Goal: Find specific page/section: Find specific page/section

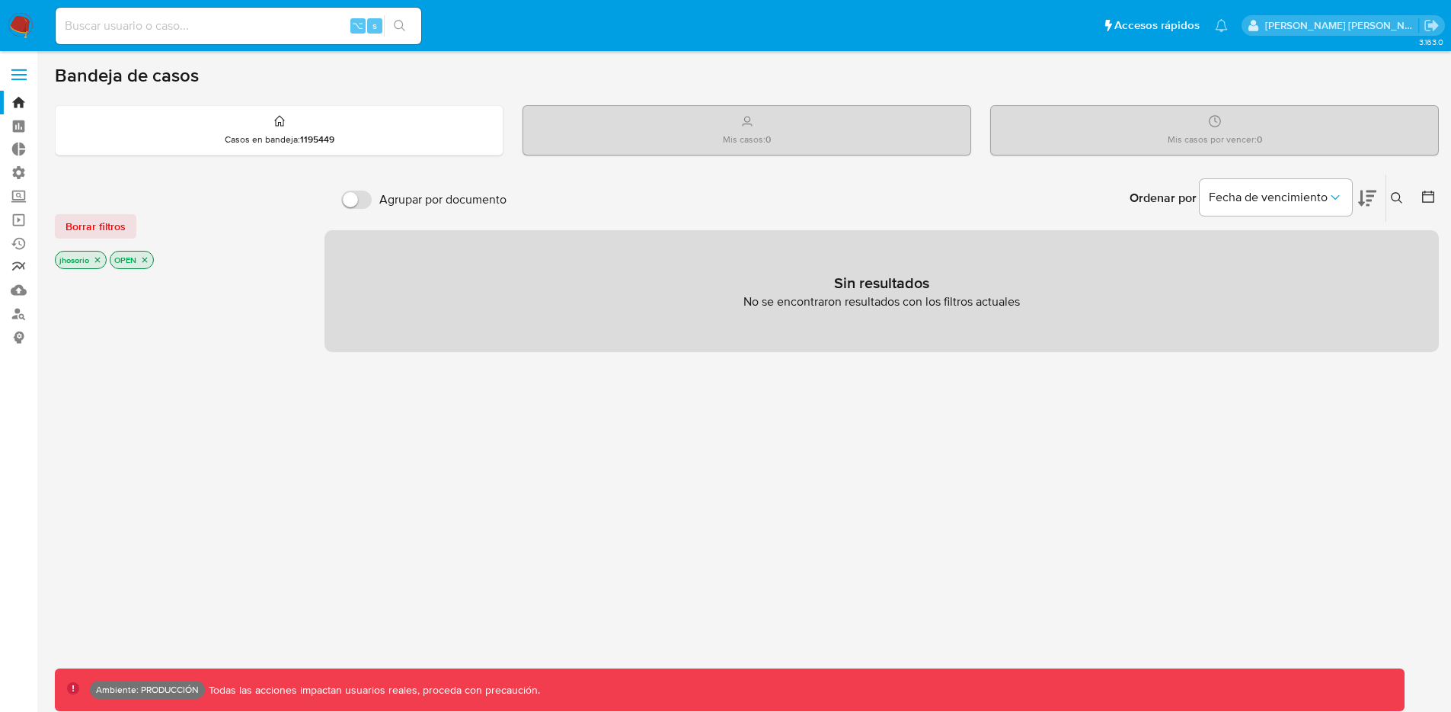
click at [21, 270] on link "Reportes" at bounding box center [90, 267] width 181 height 24
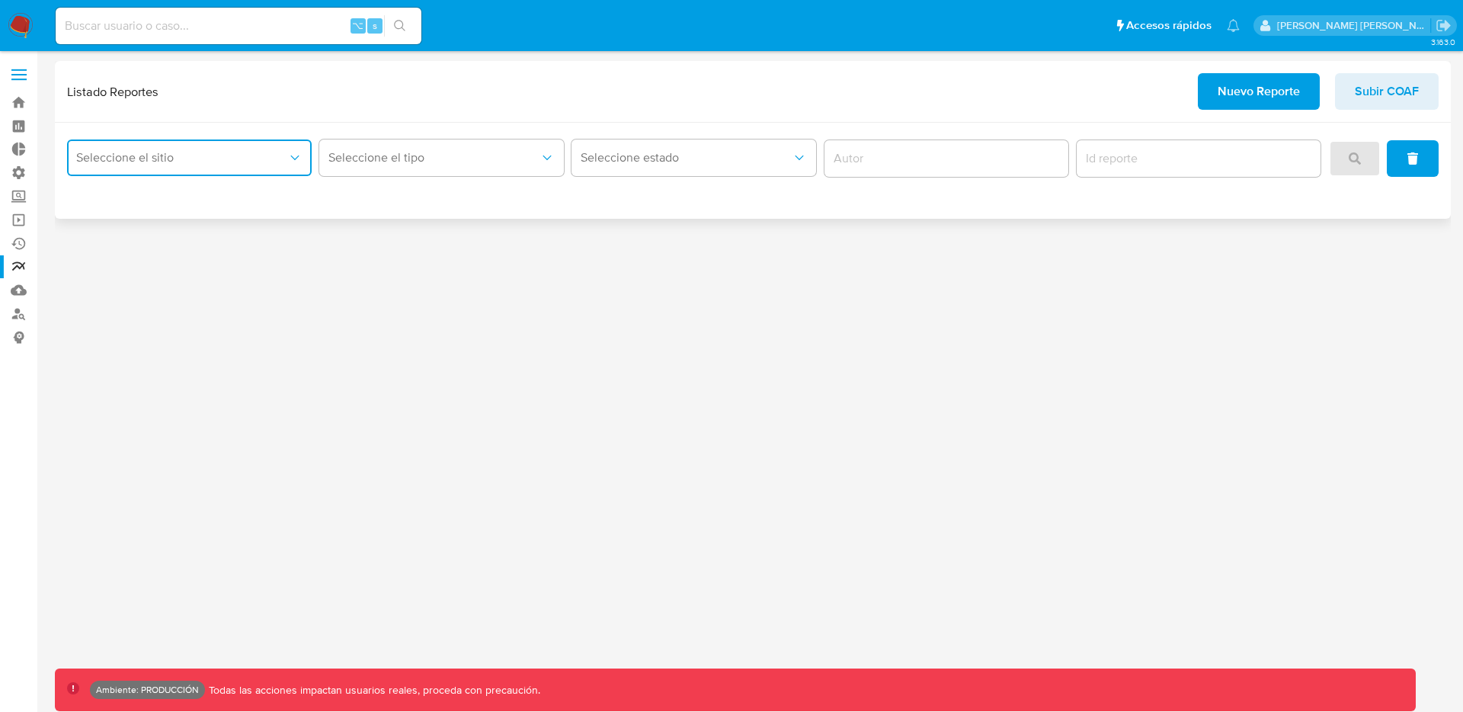
click at [211, 165] on button "Seleccione el sitio" at bounding box center [189, 157] width 245 height 37
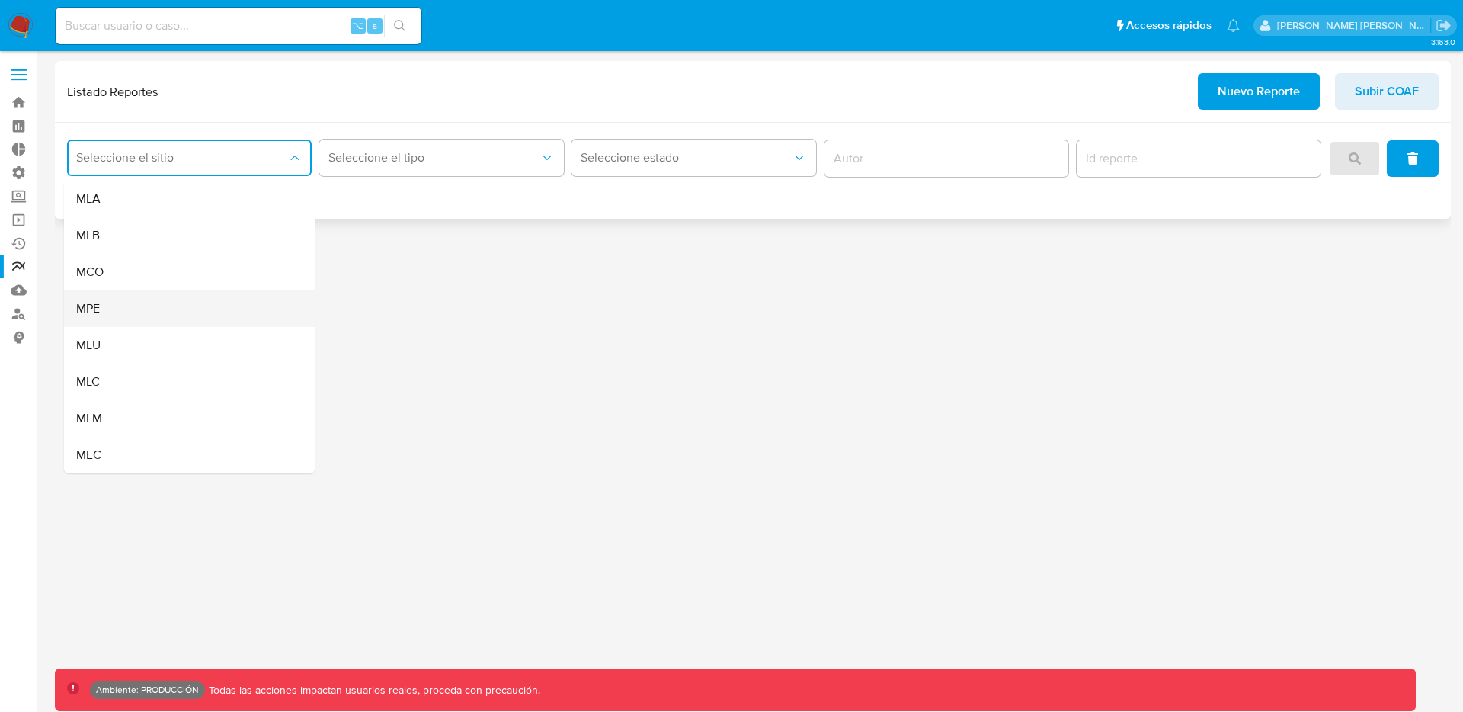
click at [91, 312] on span "MPE" at bounding box center [88, 308] width 24 height 15
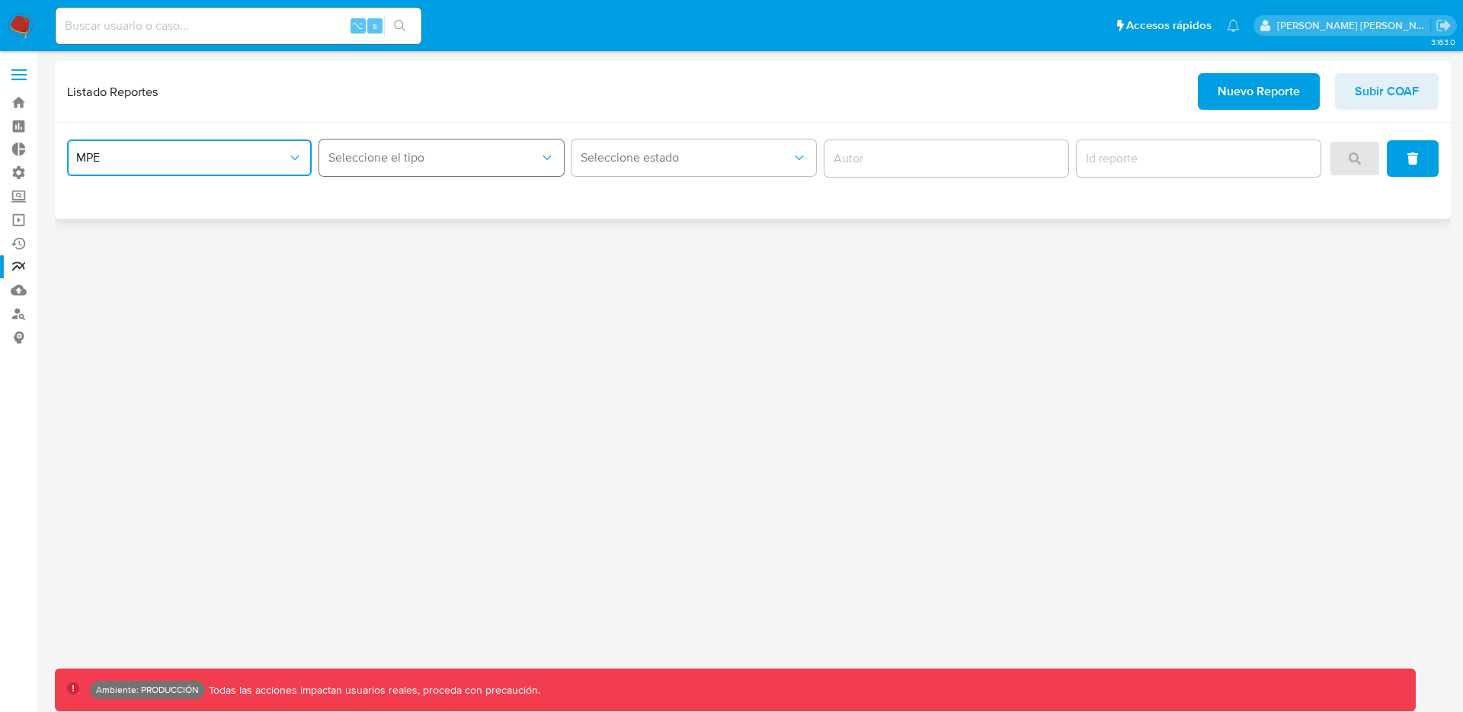
click at [440, 142] on button "Seleccione el tipo" at bounding box center [441, 157] width 245 height 37
click at [417, 187] on div "LEGAJO UNICO" at bounding box center [436, 199] width 217 height 37
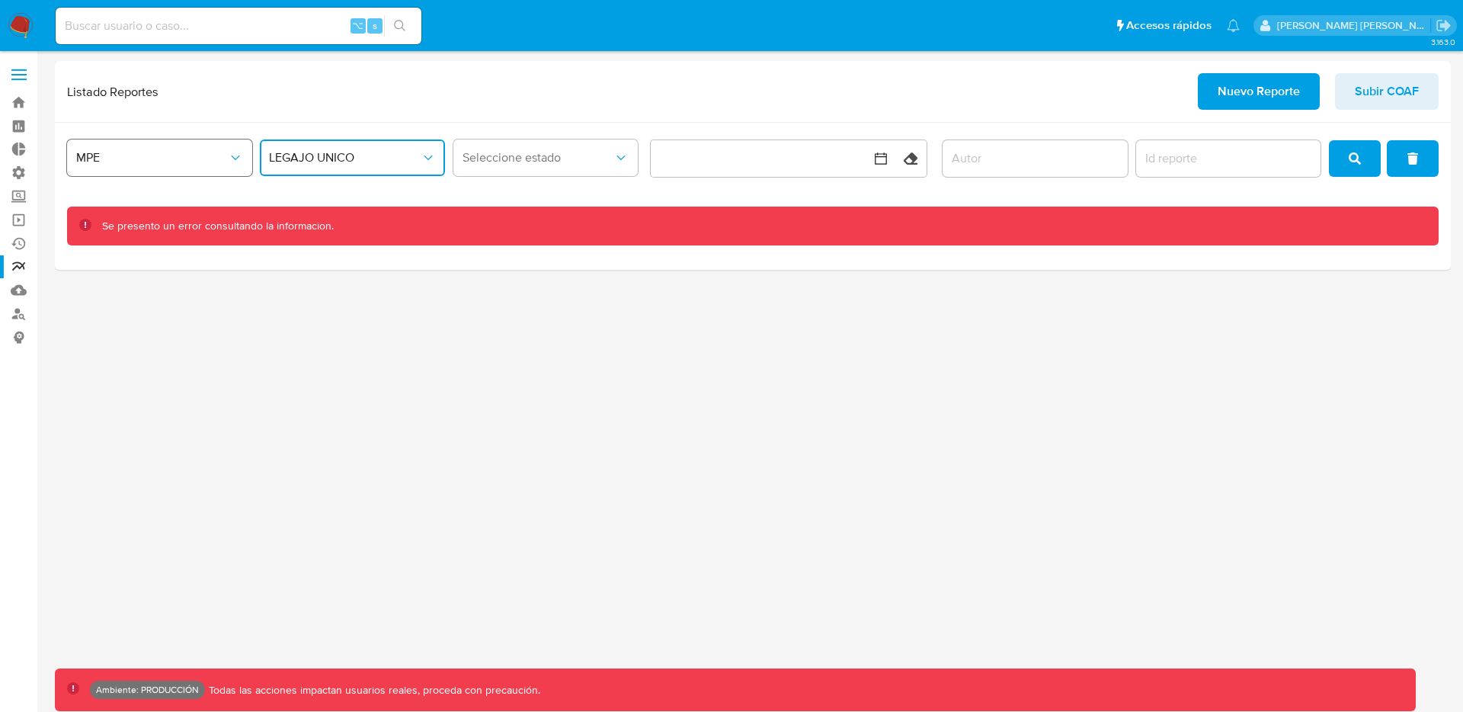
drag, startPoint x: 197, startPoint y: 141, endPoint x: 181, endPoint y: 164, distance: 28.3
click at [196, 142] on button "MPE" at bounding box center [159, 157] width 185 height 37
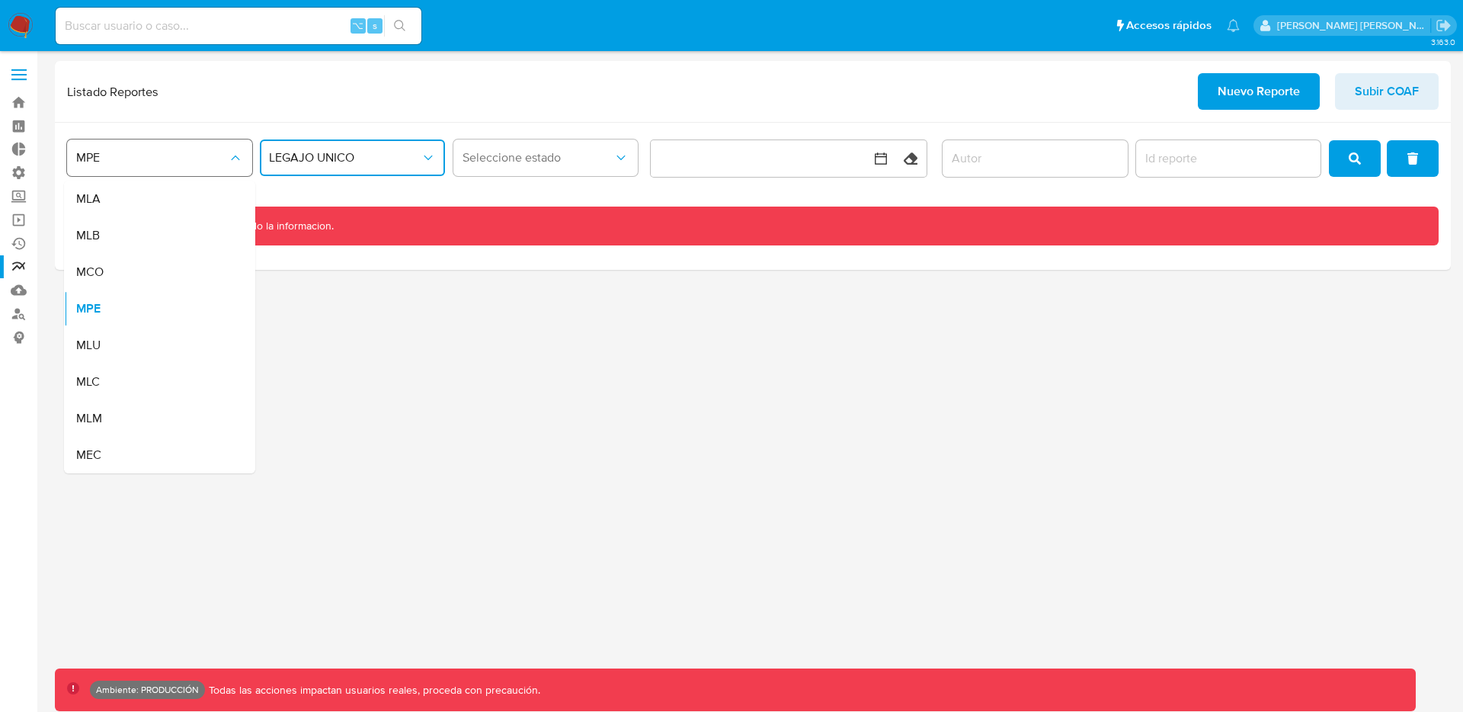
click at [180, 164] on span "MPE" at bounding box center [152, 157] width 152 height 15
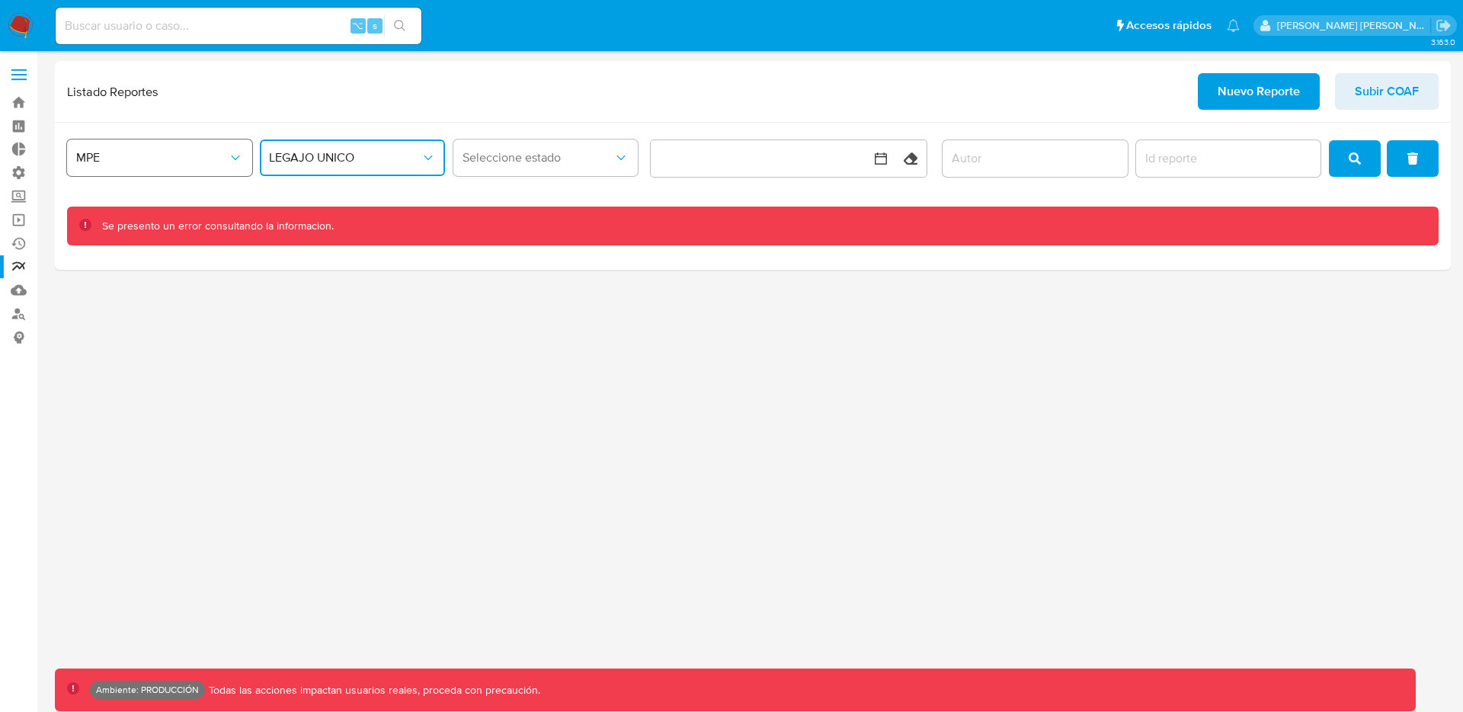
click at [132, 159] on span "MPE" at bounding box center [152, 157] width 152 height 15
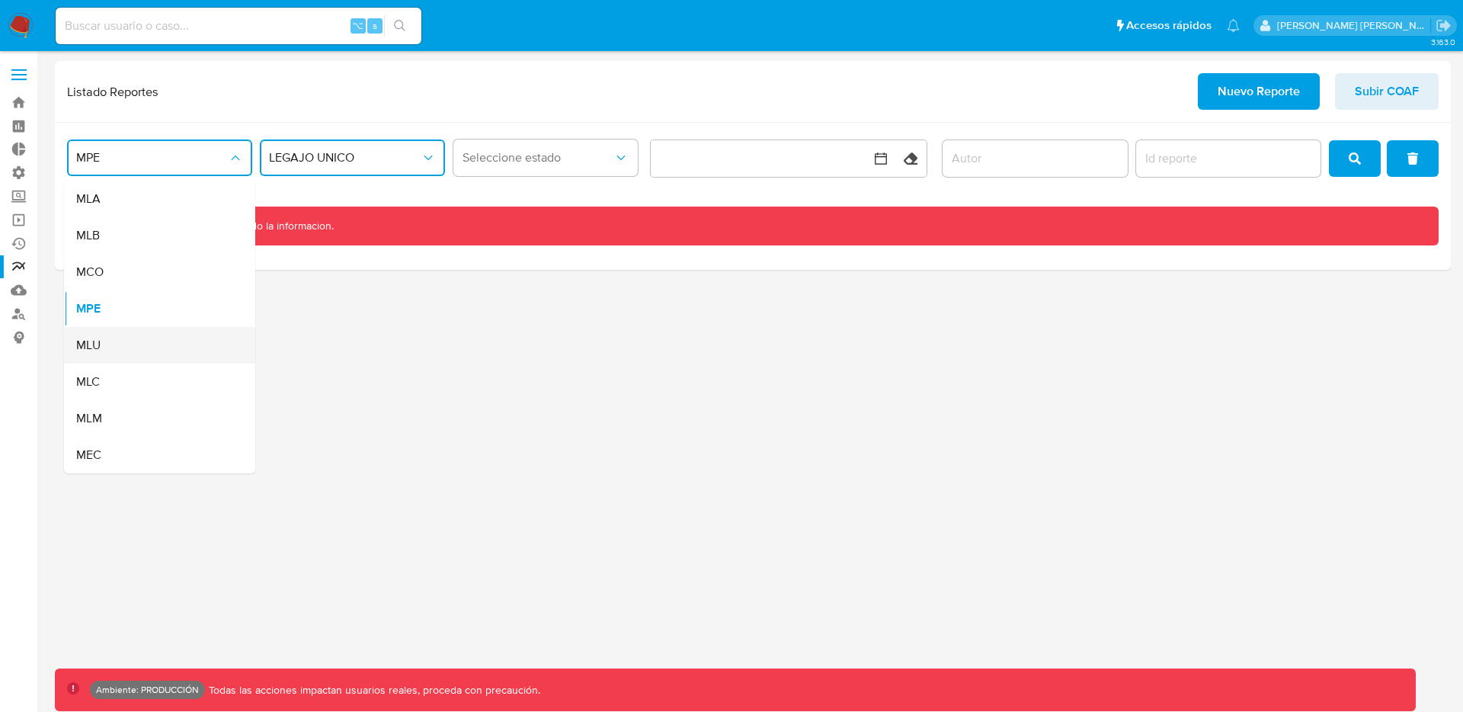
click at [102, 344] on div "MLU" at bounding box center [155, 345] width 158 height 37
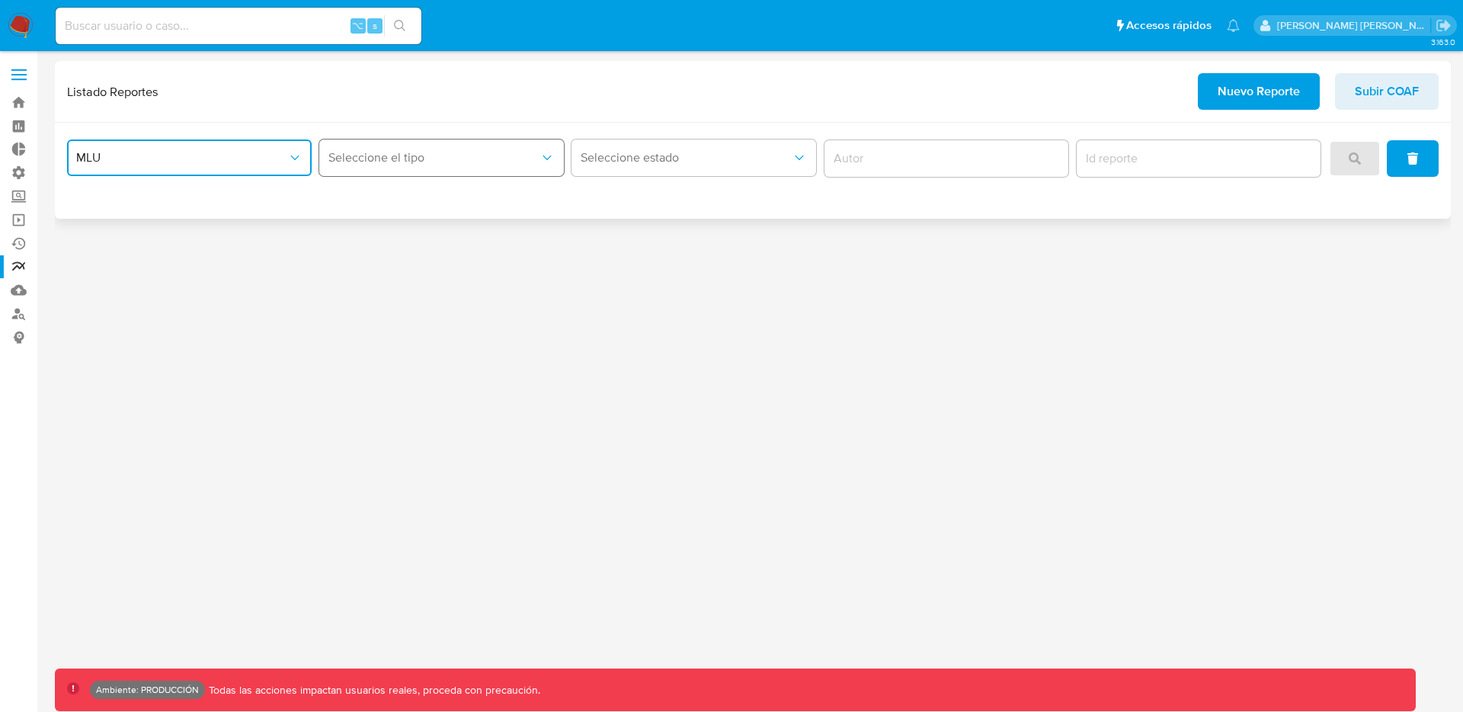
click at [395, 161] on span "Seleccione el tipo" at bounding box center [433, 157] width 211 height 15
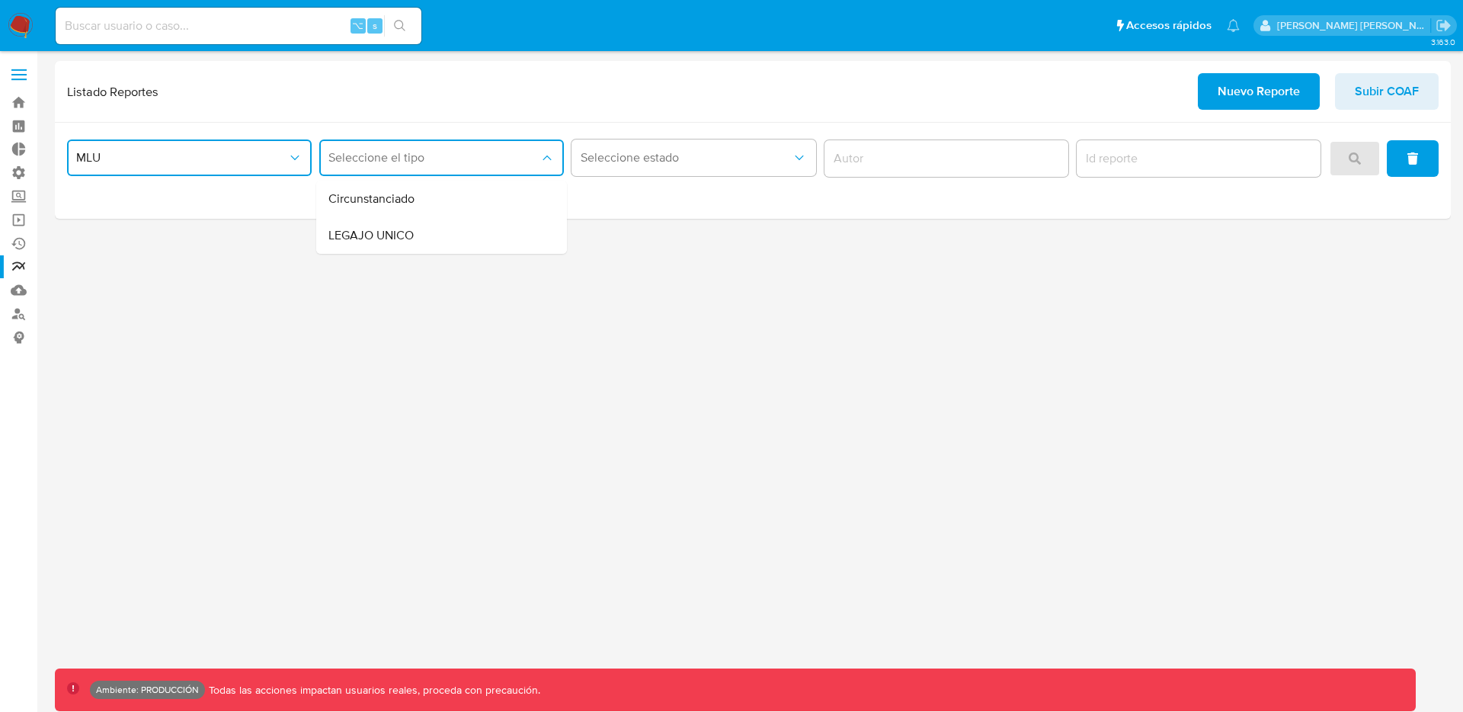
click at [363, 230] on span "LEGAJO UNICO" at bounding box center [370, 235] width 85 height 15
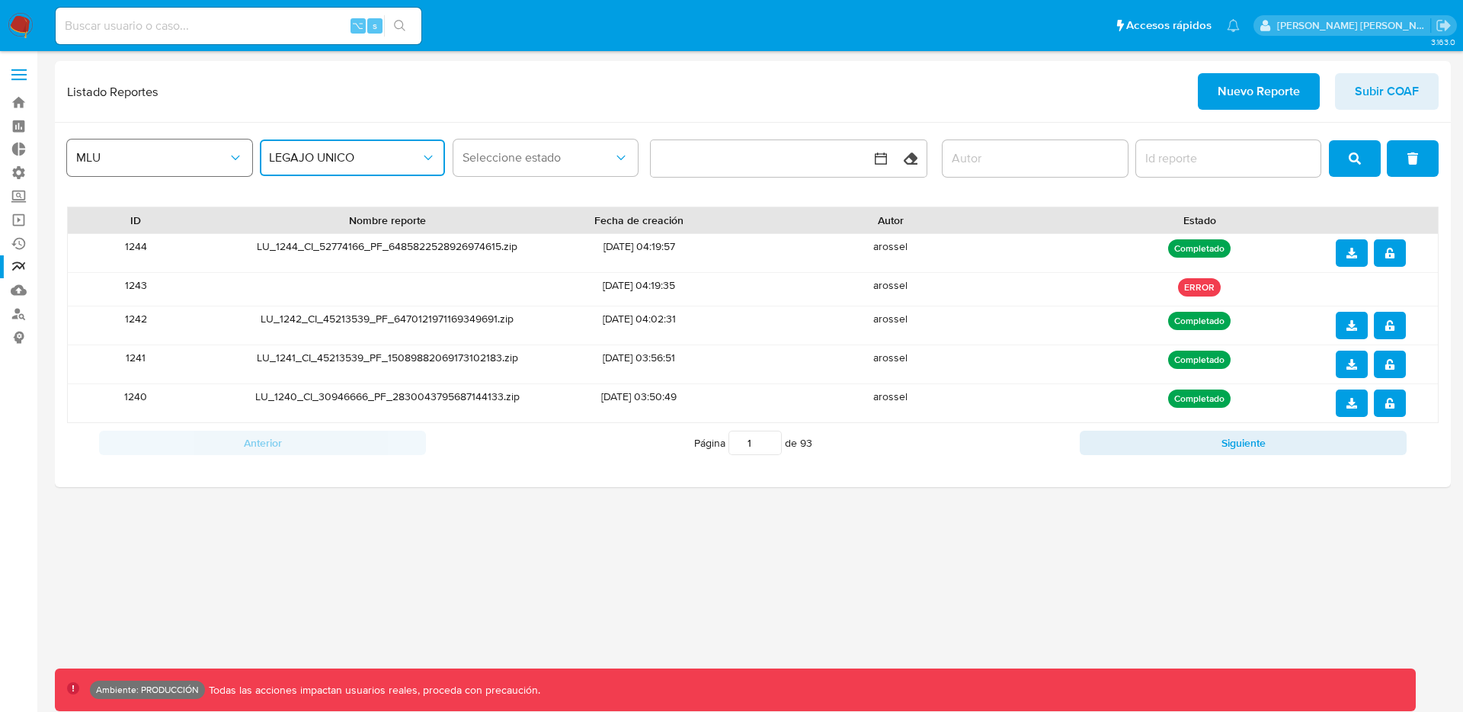
click at [111, 152] on span "MLU" at bounding box center [152, 157] width 152 height 15
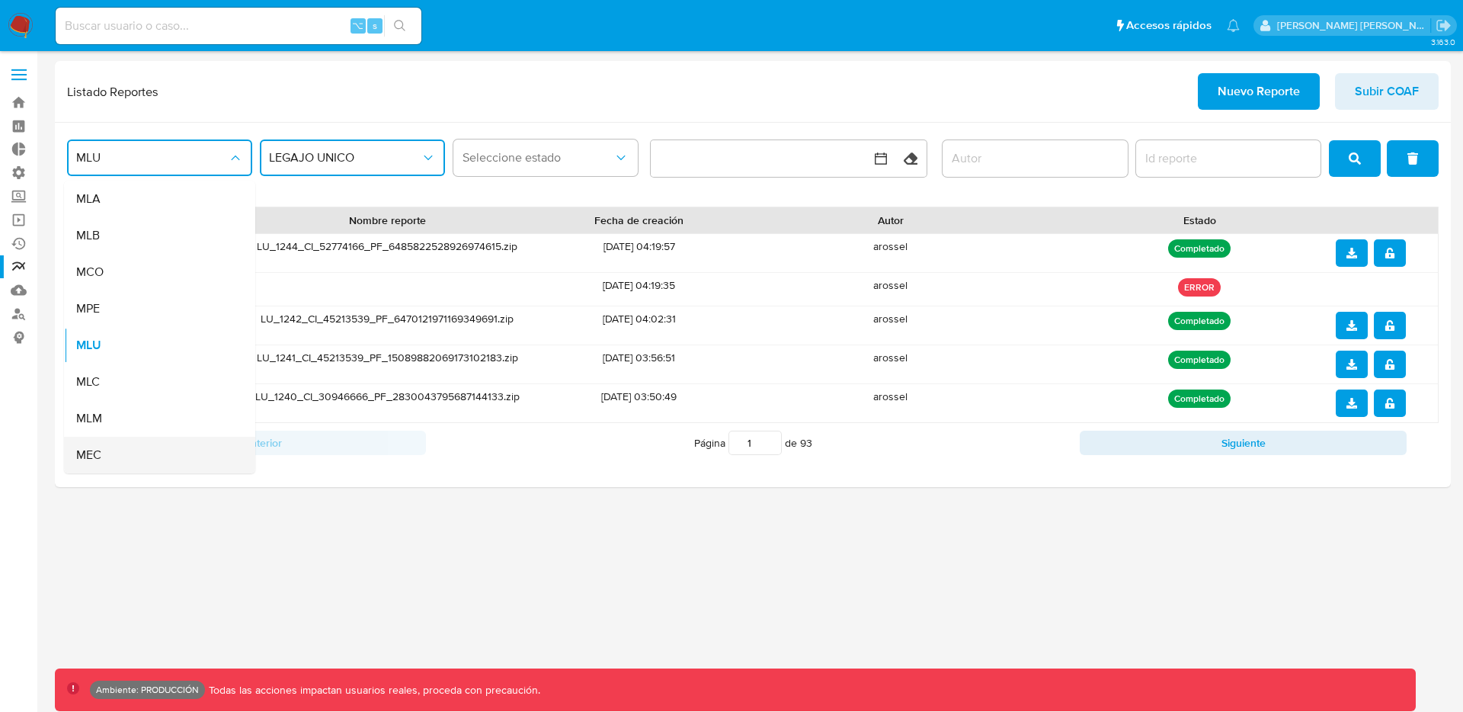
click at [94, 450] on span "MEC" at bounding box center [88, 454] width 25 height 15
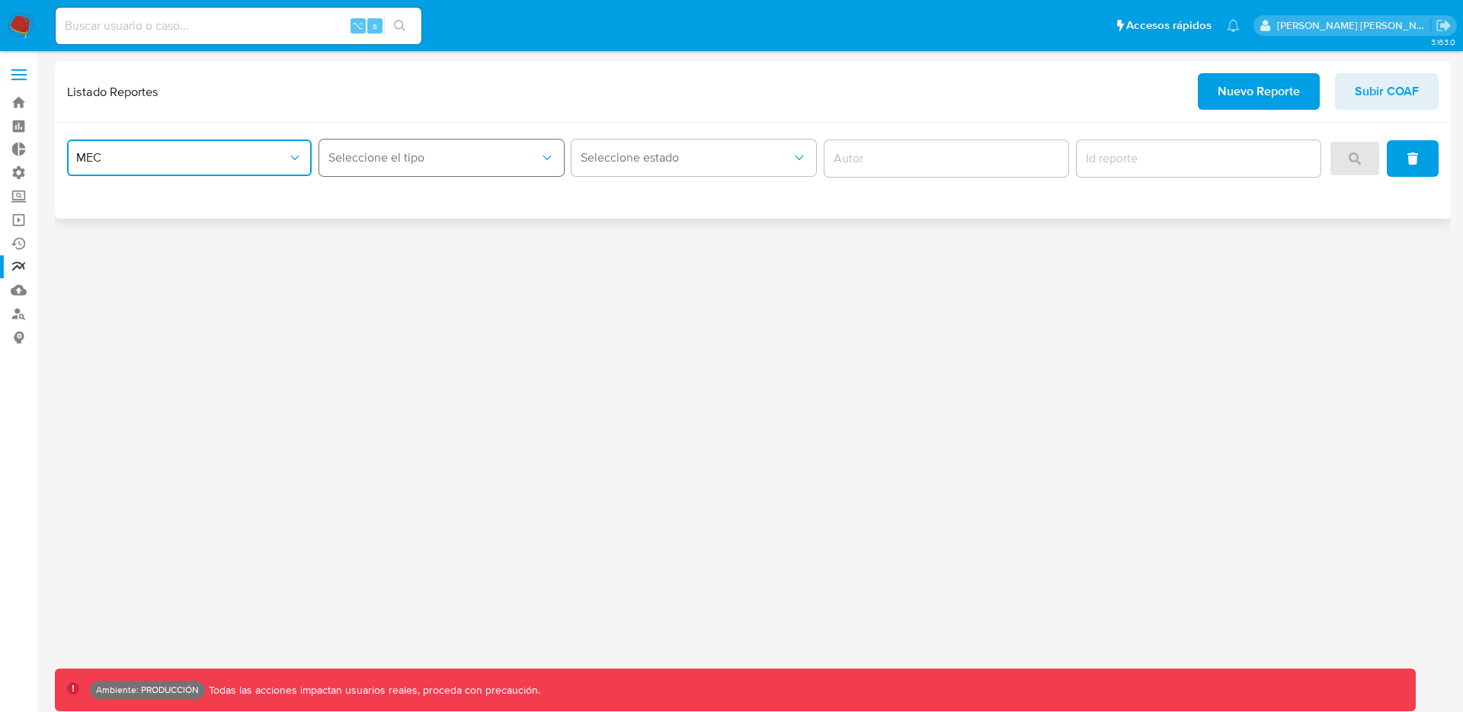
click at [410, 159] on span "Seleccione el tipo" at bounding box center [433, 157] width 211 height 15
click at [410, 191] on span "LEGAJO UNICO" at bounding box center [370, 198] width 85 height 15
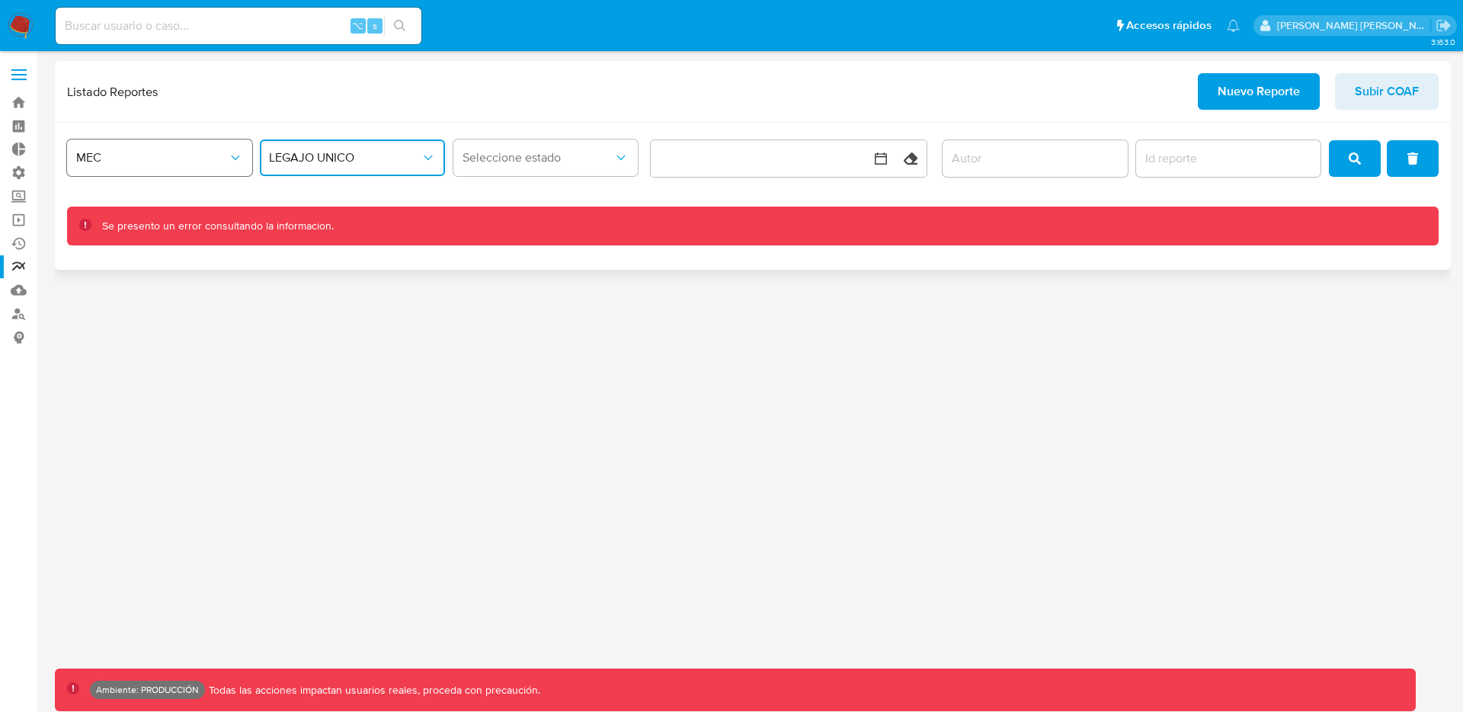
click at [167, 163] on span "MEC" at bounding box center [152, 157] width 152 height 15
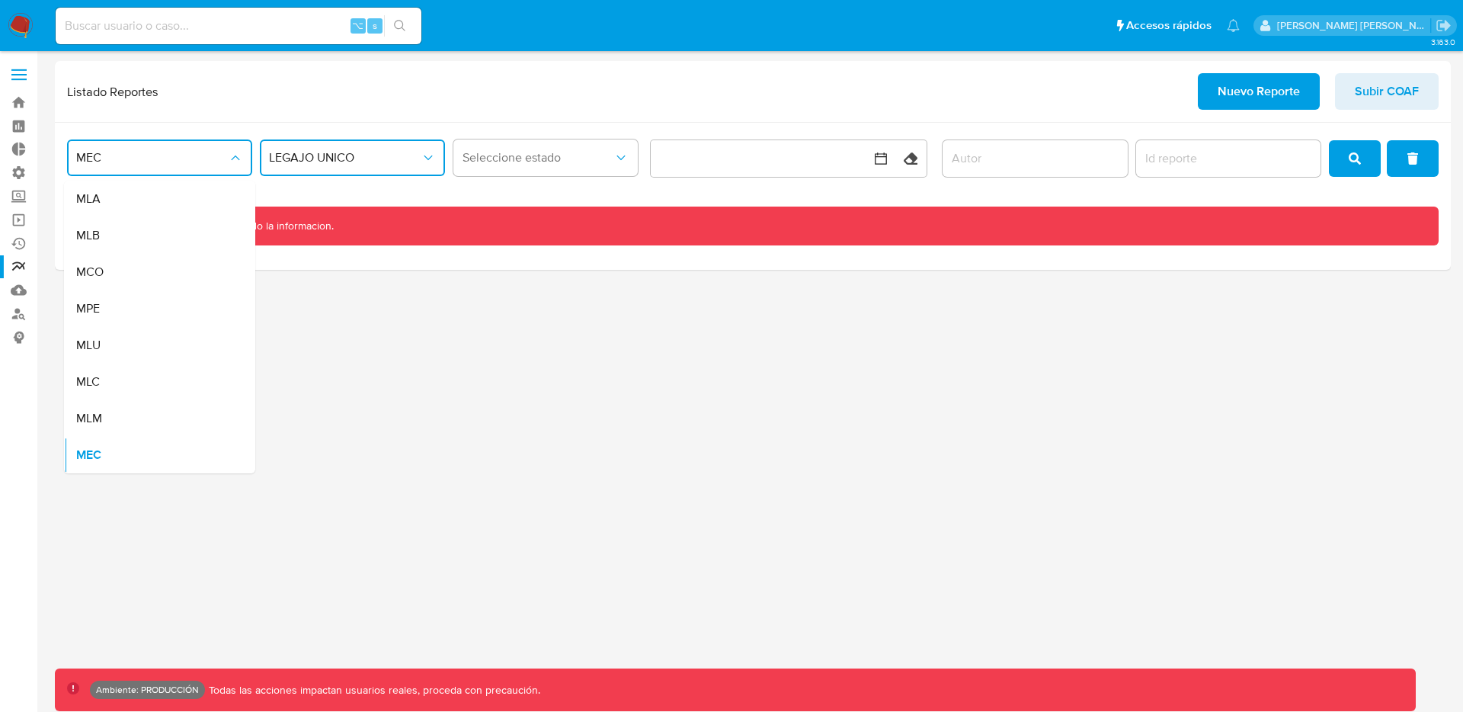
click at [109, 387] on div "MLC" at bounding box center [155, 381] width 158 height 37
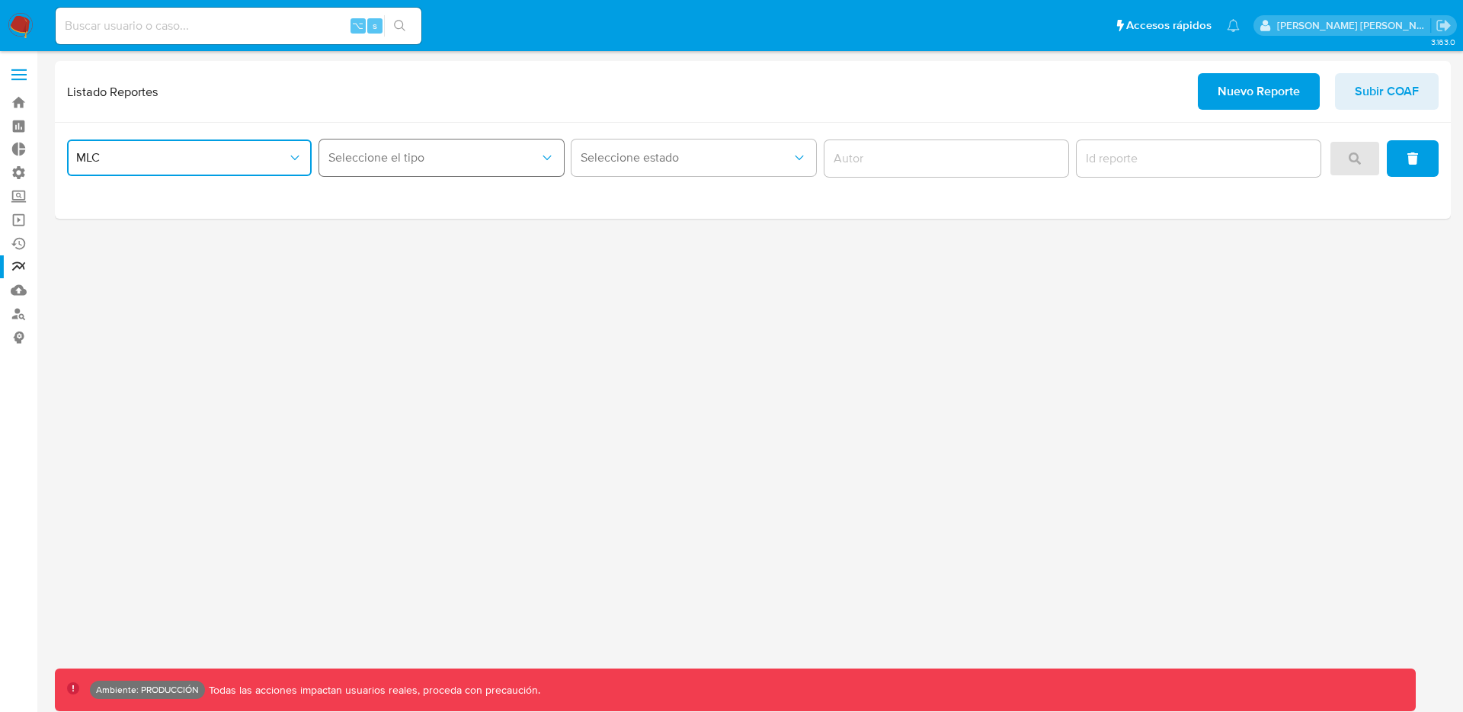
click at [427, 162] on span "Seleccione el tipo" at bounding box center [433, 157] width 211 height 15
click at [408, 203] on span "LEGAJO UNICO" at bounding box center [370, 198] width 85 height 15
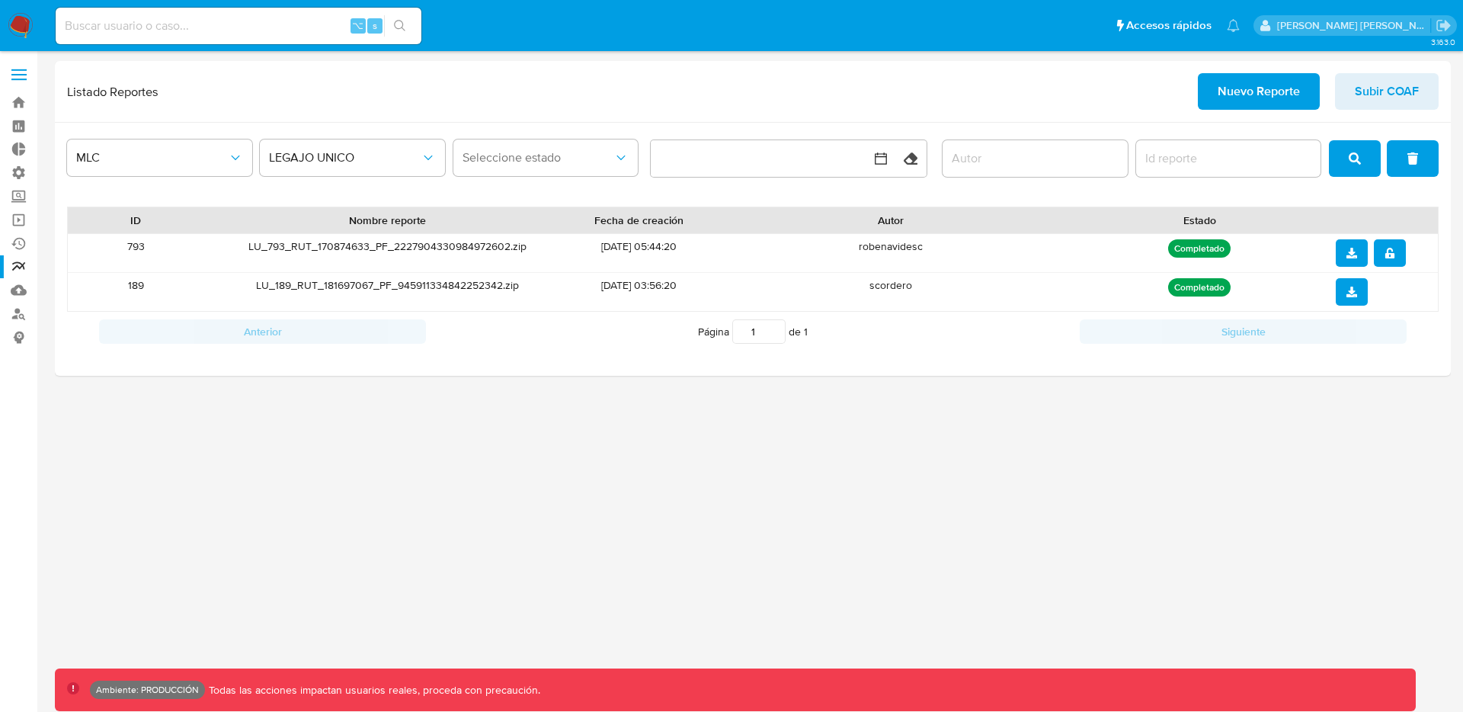
click at [100, 176] on div "MLC" at bounding box center [159, 158] width 185 height 47
click at [101, 168] on button "MLC" at bounding box center [159, 157] width 185 height 37
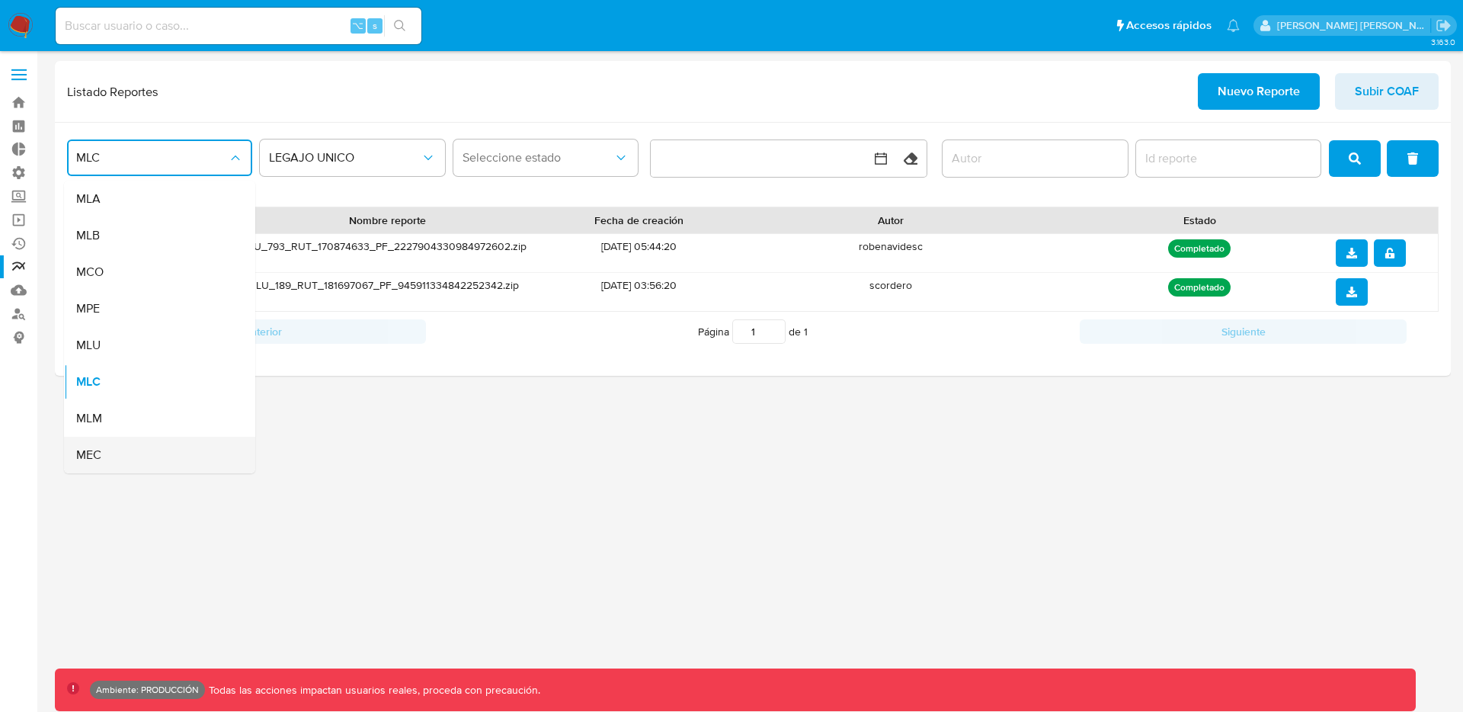
click at [102, 449] on div "MEC" at bounding box center [155, 455] width 158 height 37
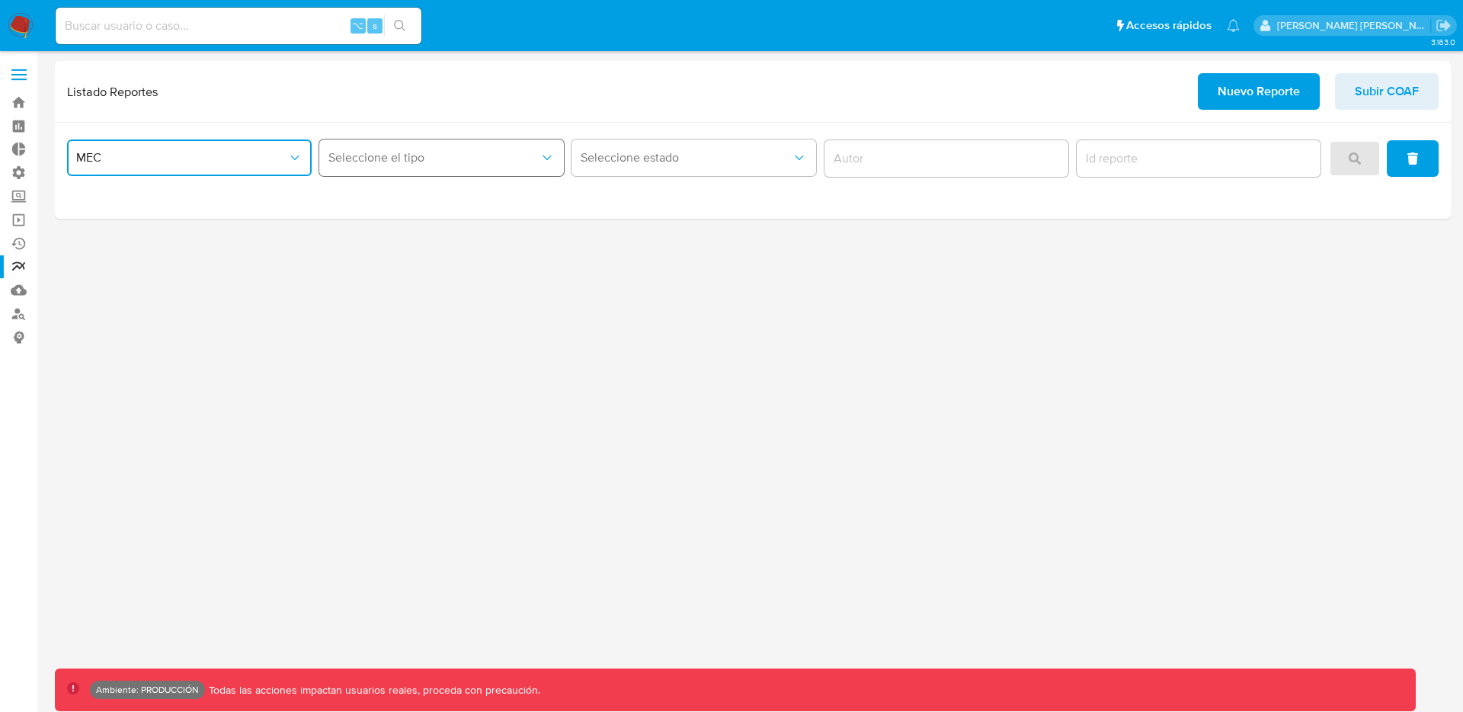
click at [380, 167] on button "Seleccione el tipo" at bounding box center [441, 157] width 245 height 37
click at [377, 204] on span "LEGAJO UNICO" at bounding box center [370, 198] width 85 height 15
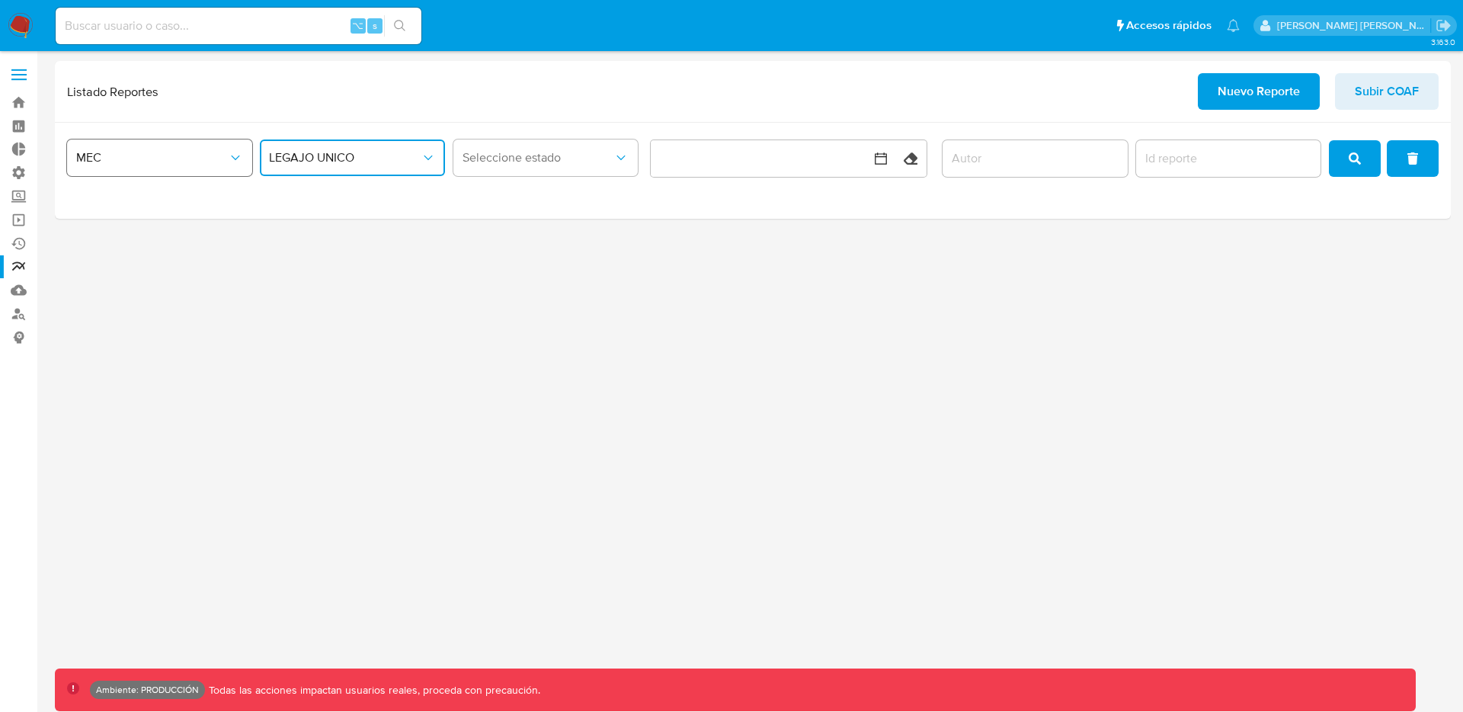
click at [242, 150] on icon "site_id" at bounding box center [235, 157] width 15 height 15
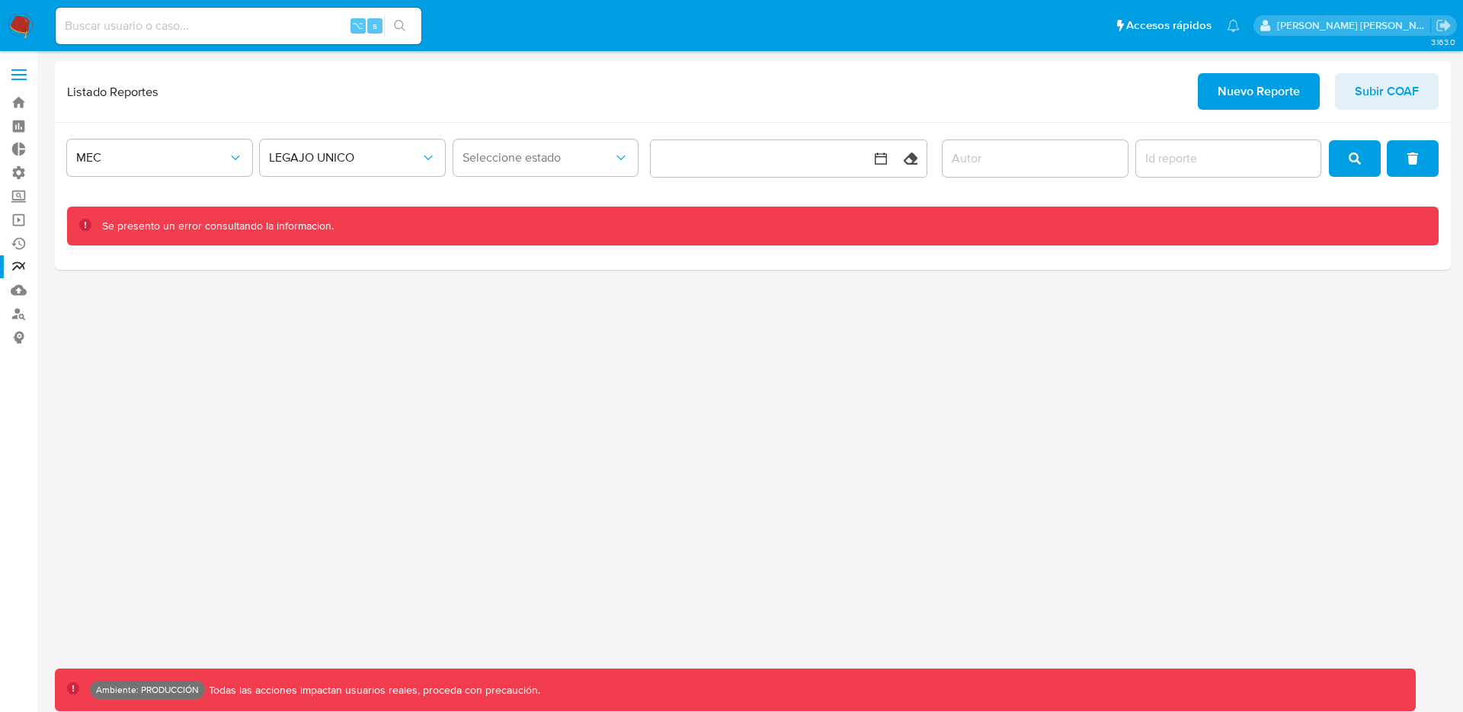
click at [237, 109] on div "Listado Reportes Nuevo Reporte Subir COAF" at bounding box center [753, 92] width 1396 height 62
click at [224, 136] on div "MEC" at bounding box center [159, 158] width 185 height 47
click at [213, 155] on span "MEC" at bounding box center [152, 157] width 152 height 15
